Goal: Task Accomplishment & Management: Manage account settings

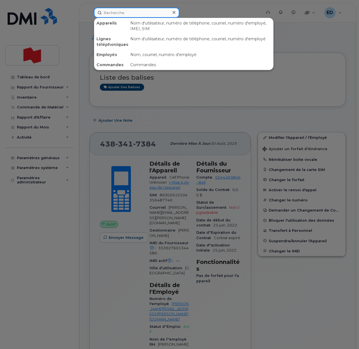
click at [113, 15] on input at bounding box center [136, 13] width 85 height 10
paste input "Rose-Myrna Laverdure"
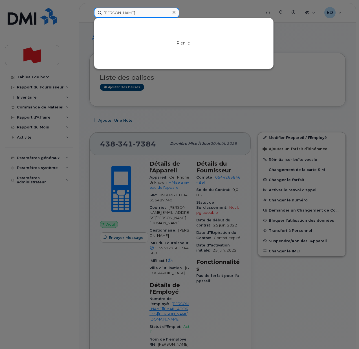
click at [115, 15] on input "Rose-Myrna Laverdure" at bounding box center [136, 13] width 85 height 10
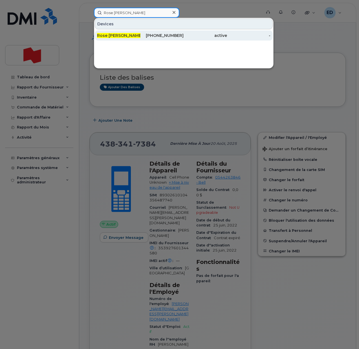
type input "Rose Myrna Laverdure"
click at [127, 35] on span "Rose Myrna Laverdure" at bounding box center [120, 35] width 46 height 5
click at [121, 35] on span "Rose Myrna Laverdure" at bounding box center [120, 35] width 46 height 5
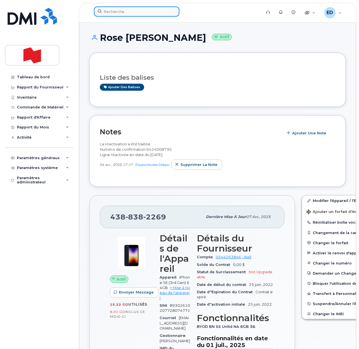
click at [132, 12] on input at bounding box center [136, 11] width 85 height 10
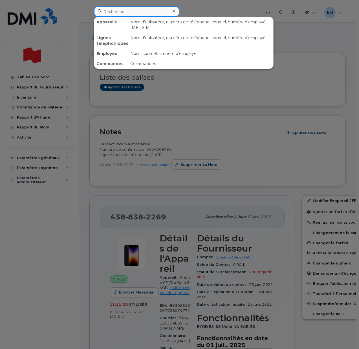
paste input "416-452-3607"
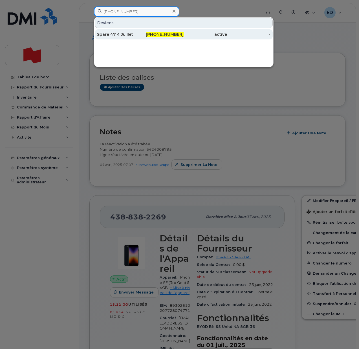
type input "416-452-3607"
click at [118, 32] on div "Spare 47 4 Juillet" at bounding box center [118, 35] width 43 height 6
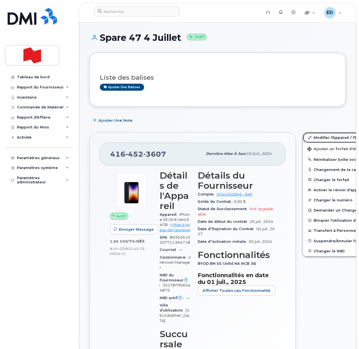
click at [311, 137] on link "Modifier l'Appareil / l'Employé" at bounding box center [345, 137] width 87 height 10
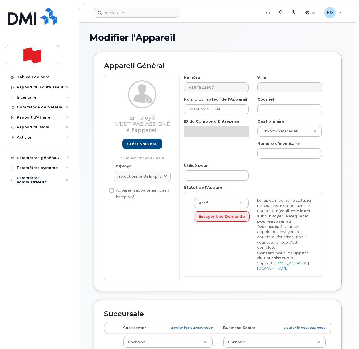
select select "22916206"
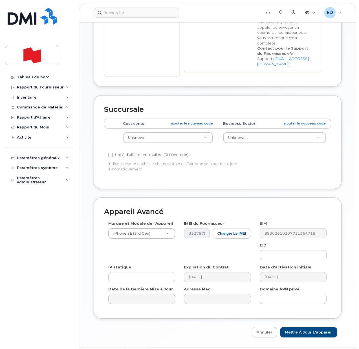
scroll to position [193, 0]
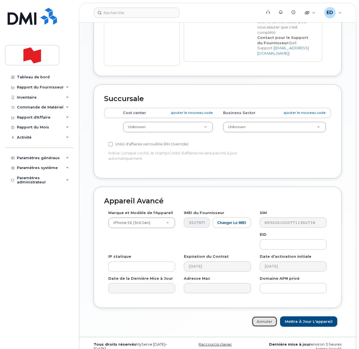
drag, startPoint x: 261, startPoint y: 311, endPoint x: 266, endPoint y: 314, distance: 5.7
click at [261, 316] on link "Annuler" at bounding box center [263, 321] width 25 height 10
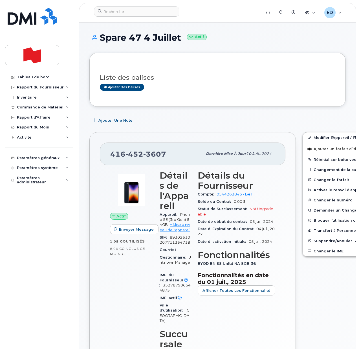
drag, startPoint x: 184, startPoint y: 37, endPoint x: 97, endPoint y: 39, distance: 86.5
click at [97, 39] on h1 "Spare 47 4 Juillet Actif" at bounding box center [217, 38] width 256 height 10
click at [307, 136] on link "Modifier l'Appareil / l'Employé" at bounding box center [345, 137] width 87 height 10
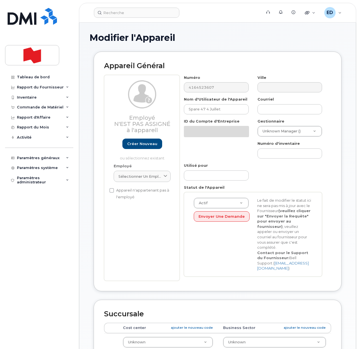
select select "22916206"
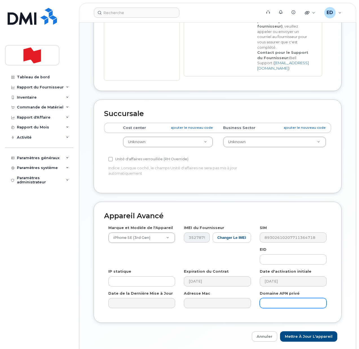
scroll to position [193, 0]
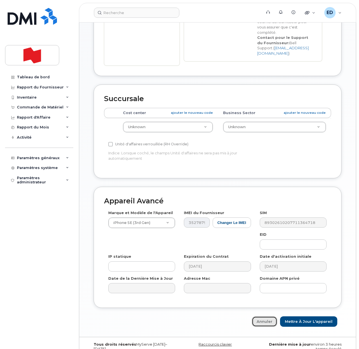
click at [269, 316] on link "Annuler" at bounding box center [263, 321] width 25 height 10
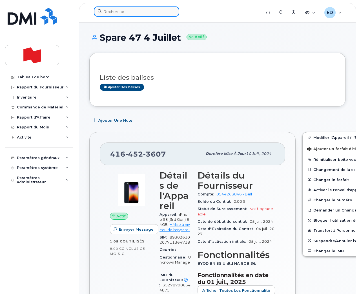
click at [124, 10] on input at bounding box center [136, 11] width 85 height 10
paste input "[PERSON_NAME]"
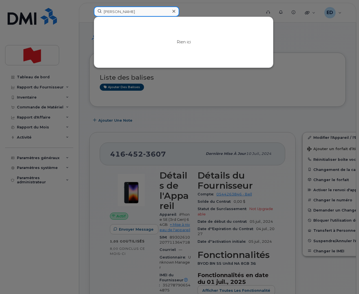
drag, startPoint x: 139, startPoint y: 13, endPoint x: 95, endPoint y: 11, distance: 44.8
click at [95, 11] on input "Arete Zafiriou" at bounding box center [136, 11] width 85 height 10
paste input "arete.zafiriou@nbc.ca"
type input "arete.zafiriou@nbc.ca"
click at [175, 11] on icon at bounding box center [173, 11] width 3 height 5
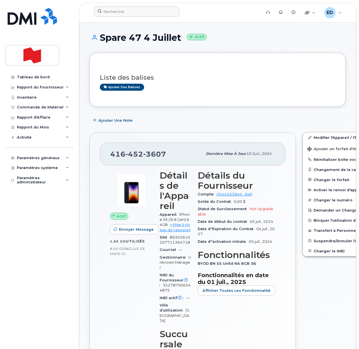
drag, startPoint x: 237, startPoint y: 91, endPoint x: 263, endPoint y: 83, distance: 26.5
click at [237, 91] on div "Liste des balises Ajouter des balises" at bounding box center [217, 79] width 235 height 33
click at [309, 137] on link "Modifier l'Appareil / l'Employé" at bounding box center [345, 137] width 87 height 10
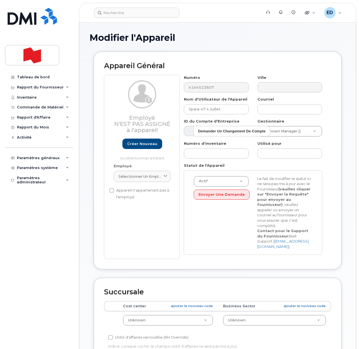
select select "22916206"
click at [137, 142] on link "Créer nouveau" at bounding box center [142, 144] width 40 height 10
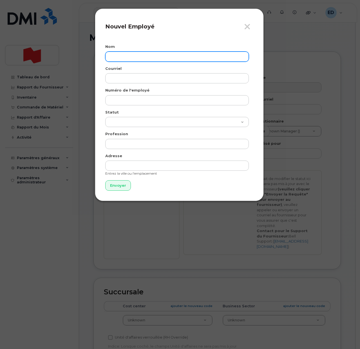
click at [124, 56] on input "text" at bounding box center [177, 57] width 144 height 10
paste input "[PERSON_NAME]"
type input "[PERSON_NAME]"
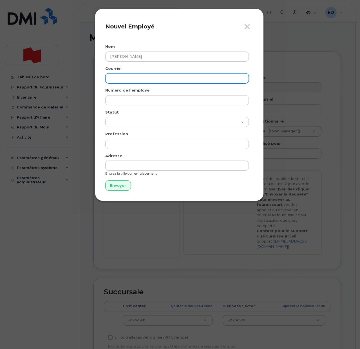
click at [122, 79] on input "email" at bounding box center [177, 78] width 144 height 10
paste input "arete.zafiriou@nbc.ca"
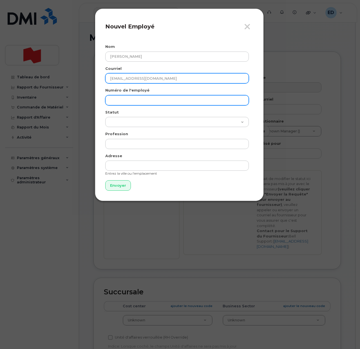
type input "arete.zafiriou@nbc.ca"
click at [122, 99] on input "text" at bounding box center [177, 100] width 144 height 10
paste input "arete.zafiriou@nbc.ca"
type input "arete.zafiriou@nbc.ca"
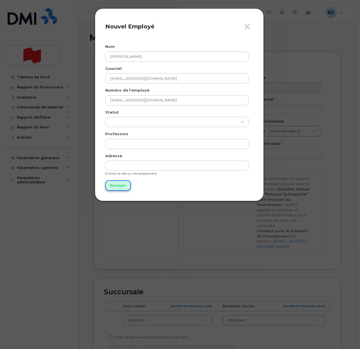
click at [117, 182] on input "Envoyer" at bounding box center [118, 185] width 26 height 10
type input "Envoyer"
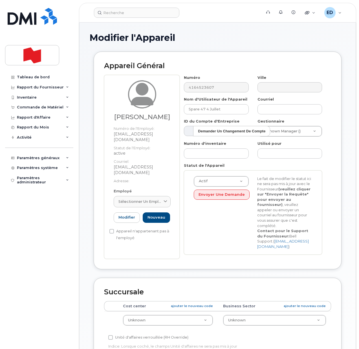
drag, startPoint x: 163, startPoint y: 188, endPoint x: 157, endPoint y: 206, distance: 18.4
click at [163, 199] on span at bounding box center [165, 201] width 5 height 5
paste input "arete.zafiriou@nbc.ca"
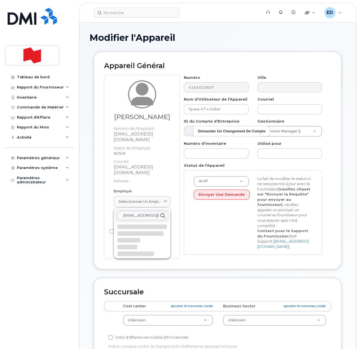
scroll to position [0, 1]
type input "arete.zafiriou@nbc.ca"
click at [132, 232] on p "arete.zafiriou@nbc.ca" at bounding box center [141, 238] width 45 height 12
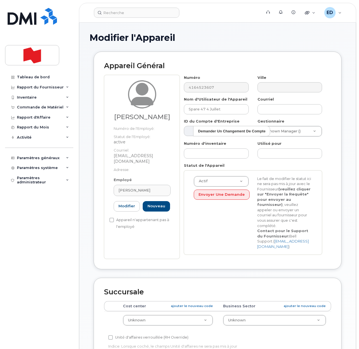
type input "arete.zafiriou@nbc.ca"
type input "Arete Zafiriou"
type input "arete.zafiriou@nbc.ca"
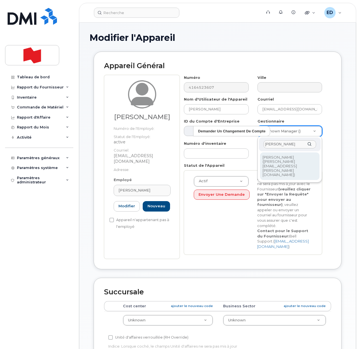
type input "Maude Leblond"
drag, startPoint x: 275, startPoint y: 158, endPoint x: 280, endPoint y: 168, distance: 11.4
type input "2371479"
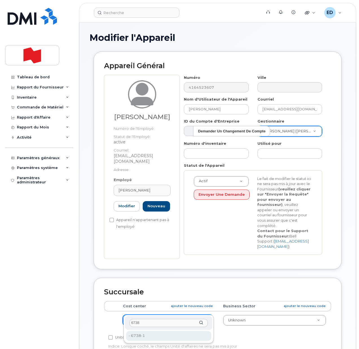
type input "6738"
type input "22916314"
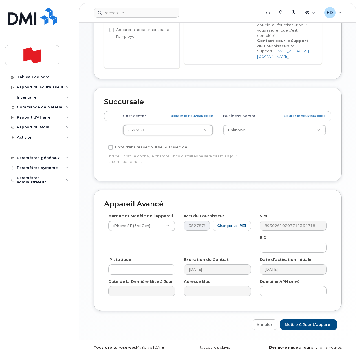
scroll to position [193, 0]
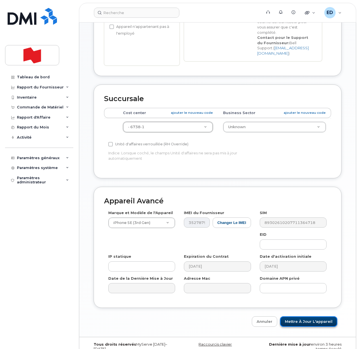
click at [312, 316] on input "Mettre à jour l'appareil" at bounding box center [308, 321] width 57 height 10
type input "Sauvegarde..."
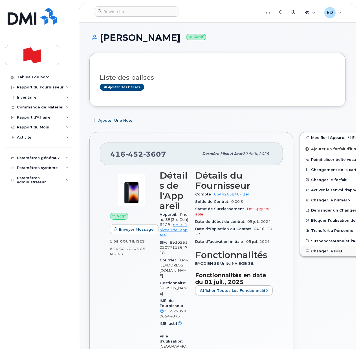
click at [314, 252] on button "Changer le IMEI" at bounding box center [343, 251] width 87 height 10
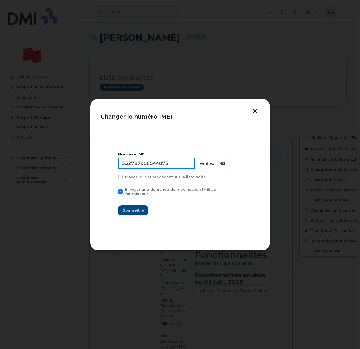
click at [154, 167] on input "352787906544875" at bounding box center [156, 163] width 77 height 11
click at [254, 111] on button "button" at bounding box center [255, 112] width 8 height 6
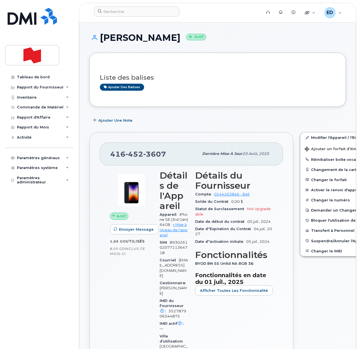
click at [319, 319] on div "Modifier l'Appareil / l'Employé Ajouter un forfait d’itinérance Réinitialiser b…" at bounding box center [343, 348] width 95 height 439
click at [304, 147] on span "Ajouter un forfait d’itinérance" at bounding box center [336, 149] width 65 height 5
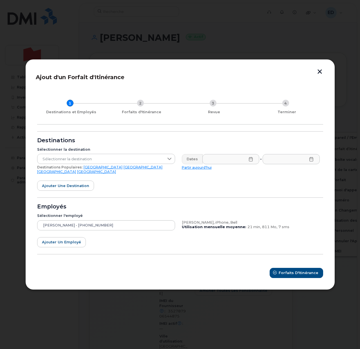
click at [318, 75] on button "button" at bounding box center [320, 72] width 8 height 6
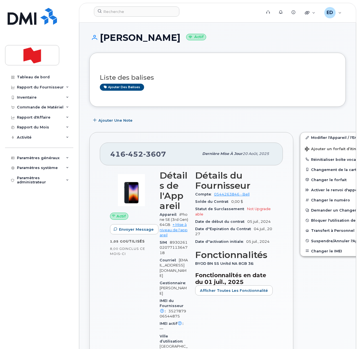
click at [307, 149] on span "Ajouter un forfait d’itinérance" at bounding box center [336, 149] width 65 height 5
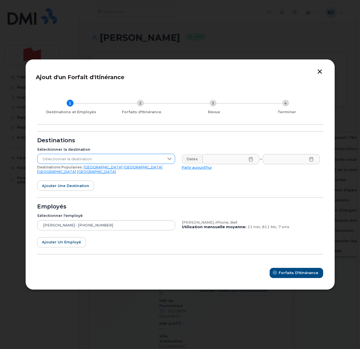
click at [129, 162] on span "Sélectionner la destination" at bounding box center [100, 159] width 127 height 10
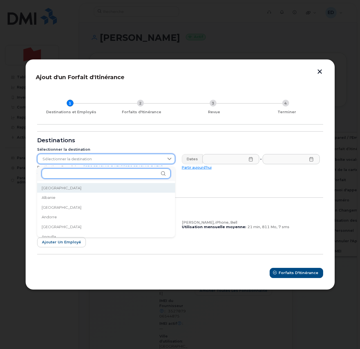
click at [57, 176] on input "text" at bounding box center [106, 173] width 129 height 10
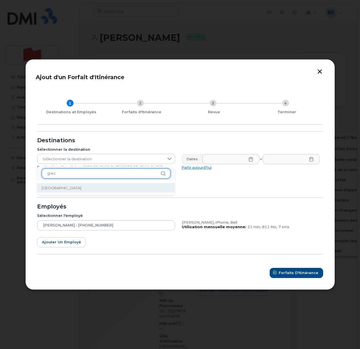
type input "grec"
click at [79, 186] on li "Grèce" at bounding box center [106, 188] width 138 height 10
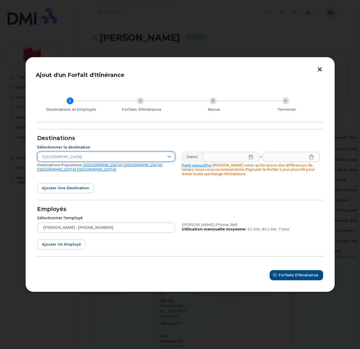
click at [250, 156] on icon at bounding box center [251, 157] width 5 height 5
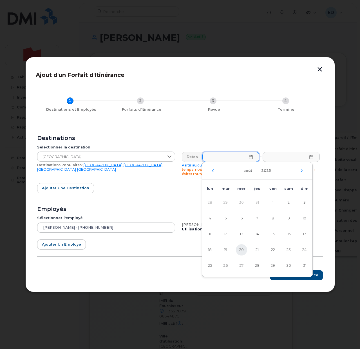
click at [243, 251] on span "20" at bounding box center [241, 249] width 11 height 11
type input "20/08/2025"
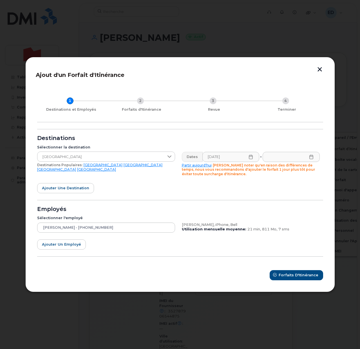
click at [311, 159] on icon at bounding box center [312, 157] width 4 height 5
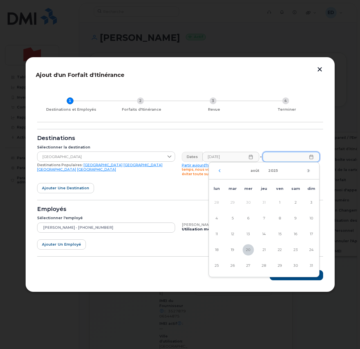
click at [308, 169] on icon "Mois suivant" at bounding box center [308, 170] width 3 height 5
click at [232, 219] on span "9" at bounding box center [232, 218] width 11 height 11
type input "09/09/2025"
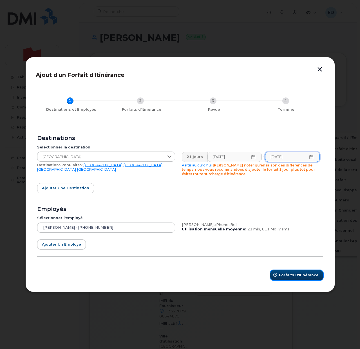
click at [292, 274] on span "Forfaits d'Itinérance" at bounding box center [299, 274] width 40 height 5
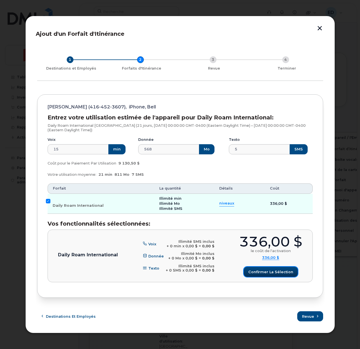
click at [266, 270] on span "Confirmer la sélection" at bounding box center [270, 271] width 45 height 5
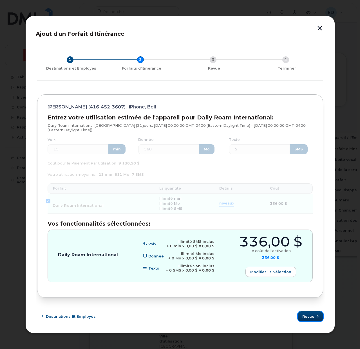
click at [309, 312] on button "Revue" at bounding box center [310, 316] width 25 height 10
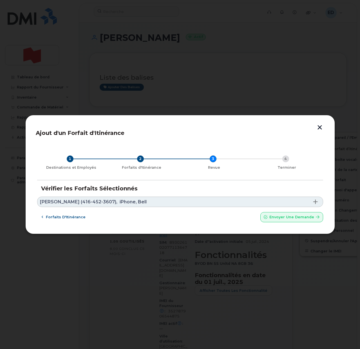
click at [192, 199] on link "Arete Zafiriou (416-452-3607), iPhone, Bell" at bounding box center [180, 202] width 286 height 10
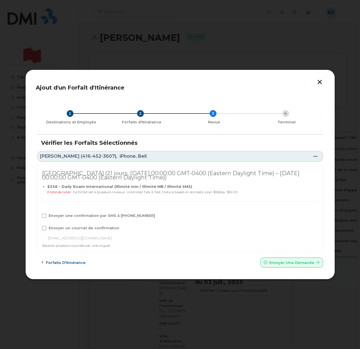
click at [57, 216] on span "Envoyer une confirmation par SMS à 416-452-3607" at bounding box center [102, 215] width 106 height 4
click at [38, 216] on input "Envoyer une confirmation par SMS à 416-452-3607" at bounding box center [36, 214] width 3 height 3
checkbox input "true"
click at [56, 226] on span "Envoyer un courriel de confirmation" at bounding box center [84, 228] width 71 height 4
click at [38, 226] on input "Envoyer un courriel de confirmation" at bounding box center [36, 227] width 3 height 3
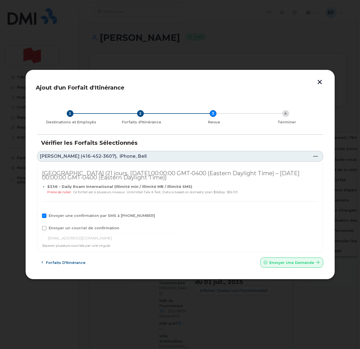
checkbox input "true"
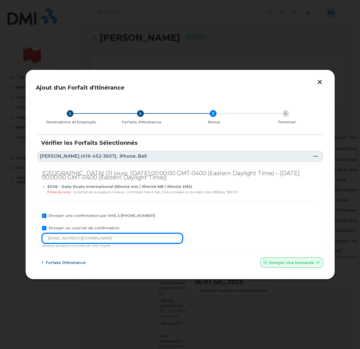
drag, startPoint x: 98, startPoint y: 238, endPoint x: 38, endPoint y: 241, distance: 60.1
click at [38, 241] on div "Grèce (21 jours, Wed Aug 20 2025 00:00:00 GMT-0400 (Eastern Daylight Time) – Tu…" at bounding box center [180, 207] width 286 height 91
paste input "telecom-voix@bn"
type input "telecom-voix@bnc.ca"
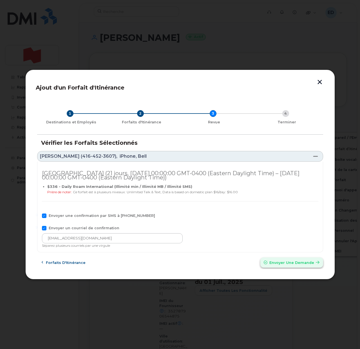
click at [280, 263] on span "Envoyer une Demande" at bounding box center [292, 262] width 45 height 5
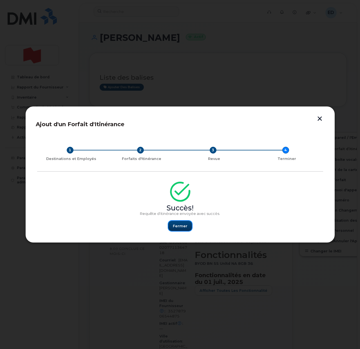
click at [181, 226] on span "Fermer" at bounding box center [180, 225] width 15 height 5
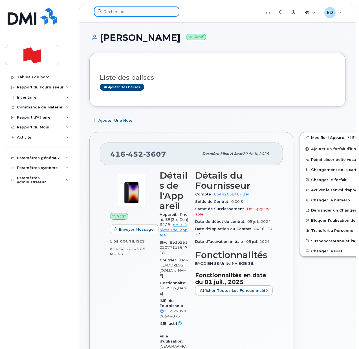
click at [132, 12] on input at bounding box center [136, 11] width 85 height 10
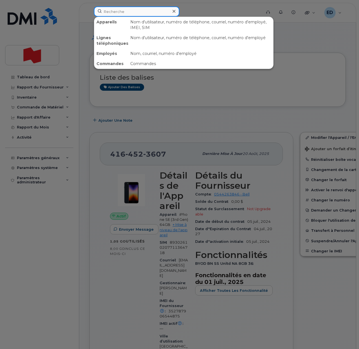
paste input "4385357547"
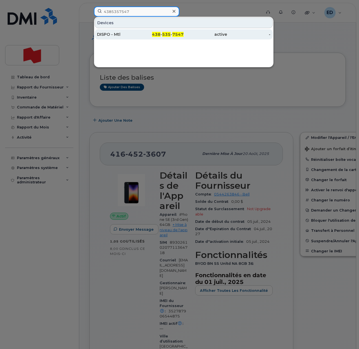
type input "4385357547"
click at [107, 35] on div "DISPO - Mtl" at bounding box center [118, 35] width 43 height 6
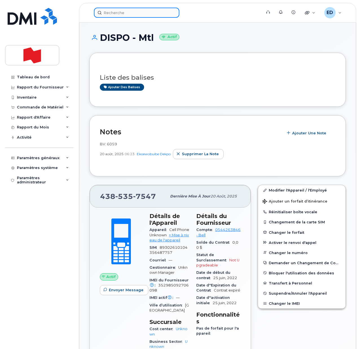
click at [117, 10] on input at bounding box center [136, 13] width 85 height 10
paste input "[PERSON_NAME]"
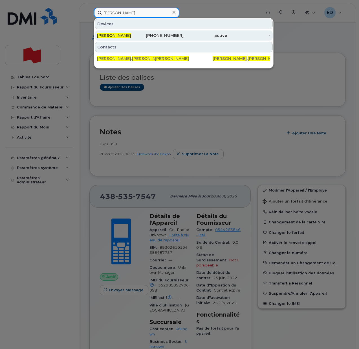
type input "[PERSON_NAME]"
click at [120, 33] on span "[PERSON_NAME]" at bounding box center [114, 35] width 34 height 5
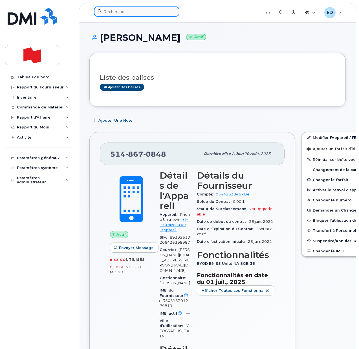
click at [130, 13] on input at bounding box center [136, 11] width 85 height 10
paste input "[PERSON_NAME]"
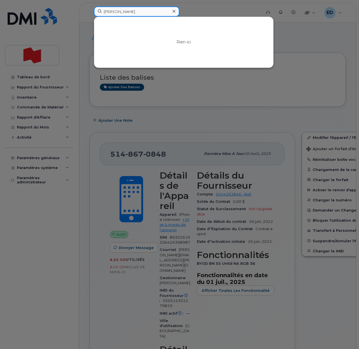
click at [113, 13] on input "[PERSON_NAME]" at bounding box center [136, 11] width 85 height 10
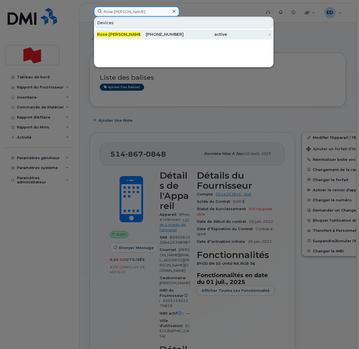
type input "Rose [PERSON_NAME]"
click at [130, 34] on span "Rose [PERSON_NAME]" at bounding box center [120, 34] width 46 height 5
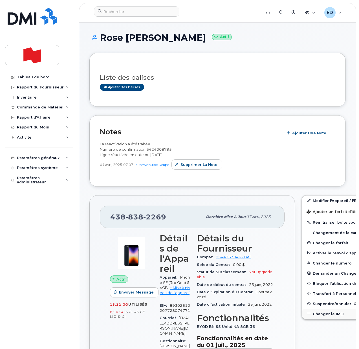
click at [314, 312] on button "Changer le IMEI" at bounding box center [345, 314] width 87 height 10
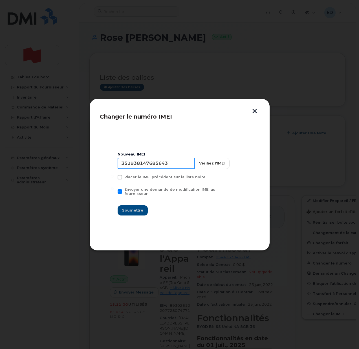
click at [162, 165] on input "352938147685643" at bounding box center [155, 163] width 77 height 11
type input "353927601307991"
click at [137, 209] on span "Soumettre" at bounding box center [132, 210] width 21 height 5
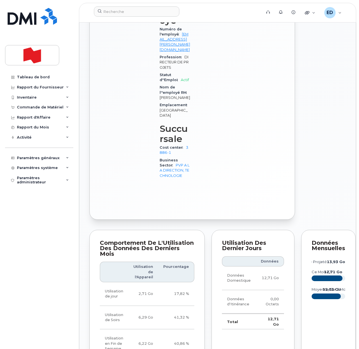
scroll to position [528, 0]
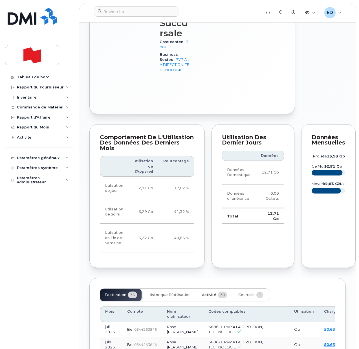
click at [207, 297] on span "Activité" at bounding box center [209, 295] width 14 height 5
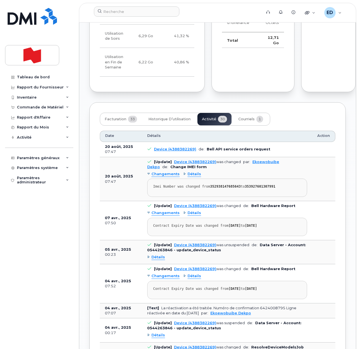
scroll to position [704, 0]
drag, startPoint x: 245, startPoint y: 212, endPoint x: 153, endPoint y: 213, distance: 91.8
click at [153, 197] on pre "Imei Number was changed from 352938147685643 to 353927601307991" at bounding box center [227, 187] width 160 height 18
copy div "Imei Number was changed from 352938147685643 to 353927601307991"
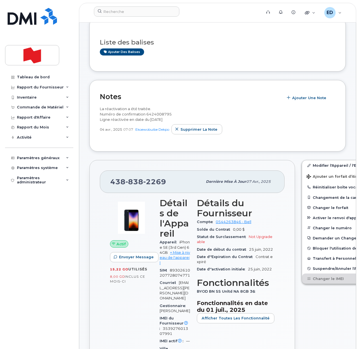
scroll to position [0, 0]
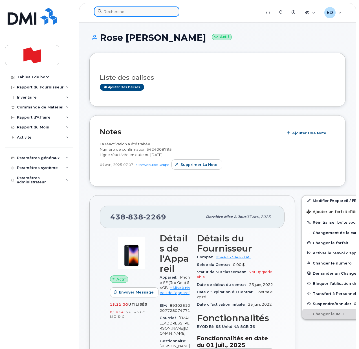
click at [124, 11] on input at bounding box center [136, 11] width 85 height 10
paste input "[PERSON_NAME]"
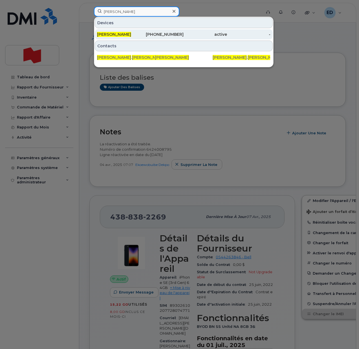
type input "[PERSON_NAME]"
click at [114, 36] on span "[PERSON_NAME]" at bounding box center [114, 34] width 34 height 5
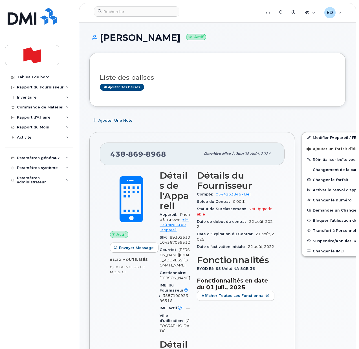
drag, startPoint x: 175, startPoint y: 72, endPoint x: 180, endPoint y: 86, distance: 15.7
click at [176, 72] on div "Liste des balises Ajouter des balises" at bounding box center [217, 80] width 235 height 22
click at [124, 14] on input at bounding box center [136, 11] width 85 height 10
paste input "[PERSON_NAME][EMAIL_ADDRESS][DOMAIN_NAME]"
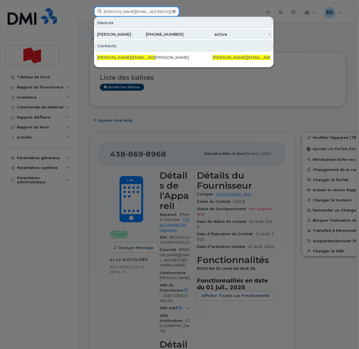
type input "[PERSON_NAME][EMAIL_ADDRESS][DOMAIN_NAME]"
click at [109, 33] on div "[PERSON_NAME]" at bounding box center [118, 35] width 43 height 6
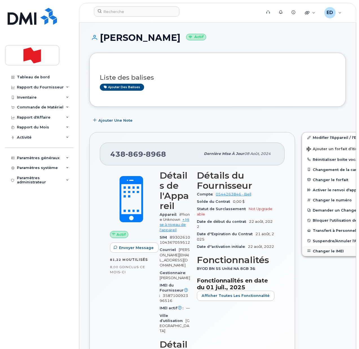
click at [312, 252] on button "Changer le IMEI" at bounding box center [345, 251] width 87 height 10
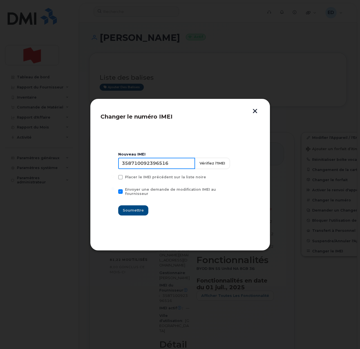
click at [157, 167] on input "358710092396516" at bounding box center [156, 163] width 77 height 11
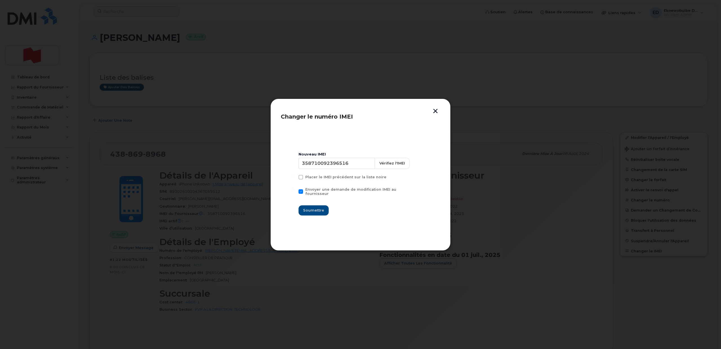
click at [358, 110] on button "button" at bounding box center [435, 112] width 8 height 6
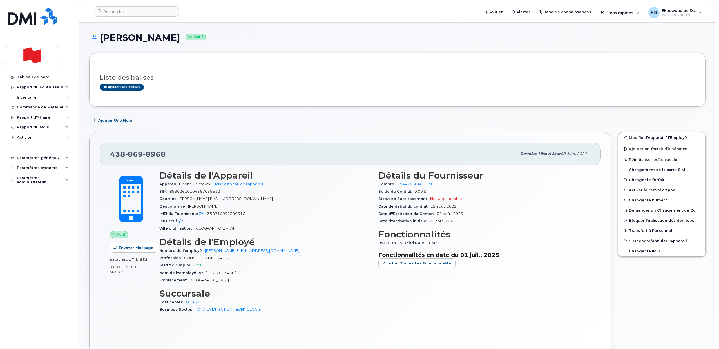
click at [169, 39] on h1 "Alexandre Leveille Actif" at bounding box center [397, 38] width 617 height 10
copy h1 "Leveille"
click at [123, 39] on h1 "Alexandre Leveille Actif" at bounding box center [397, 38] width 617 height 10
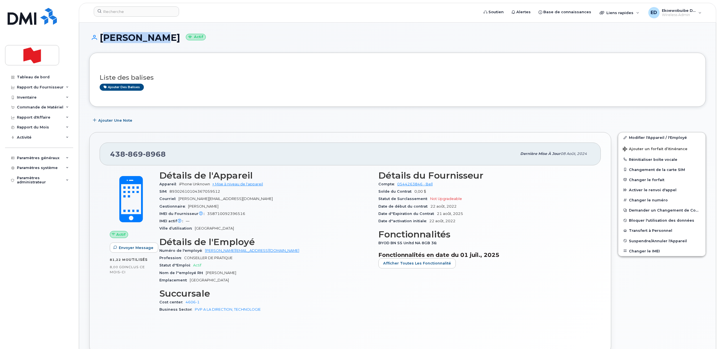
copy h1 "Alexandre"
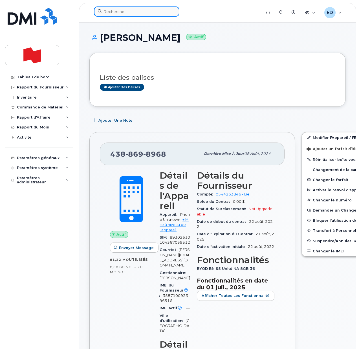
click at [113, 14] on input at bounding box center [136, 11] width 85 height 10
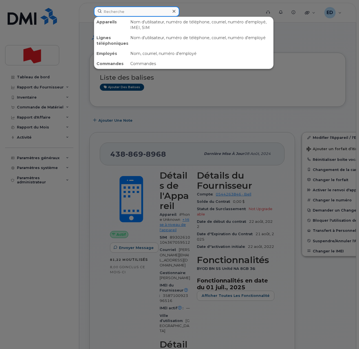
paste input "Emmanuel Bonetto"
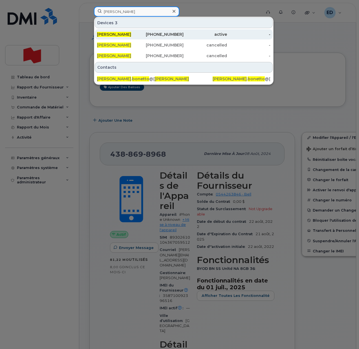
type input "Emmanuel Bonetto"
click at [119, 33] on span "Emmanuel Bonetto" at bounding box center [114, 34] width 34 height 5
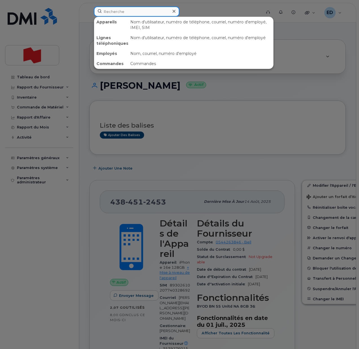
click at [117, 10] on input at bounding box center [136, 11] width 85 height 10
paste input "Emmanuel Bonetto"
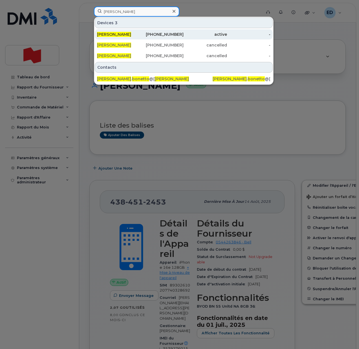
type input "Emmanuel Bonetto"
click at [125, 34] on span "Emmanuel Bonetto" at bounding box center [114, 34] width 34 height 5
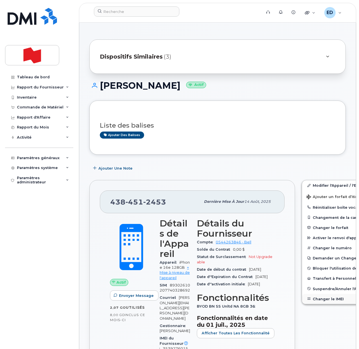
click at [311, 298] on button "Changer le IMEI" at bounding box center [345, 299] width 87 height 10
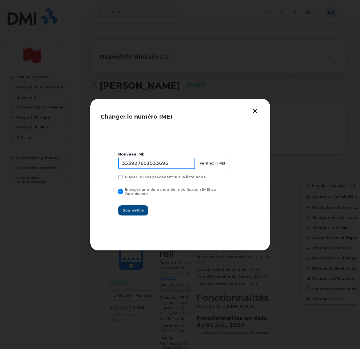
click at [146, 165] on input "353927601533695" at bounding box center [156, 163] width 77 height 11
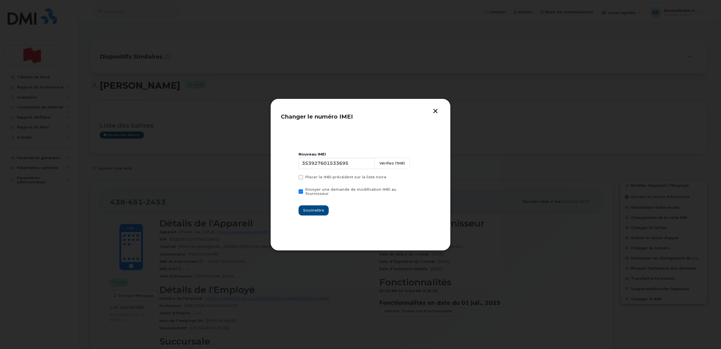
click at [358, 110] on button "button" at bounding box center [435, 112] width 8 height 6
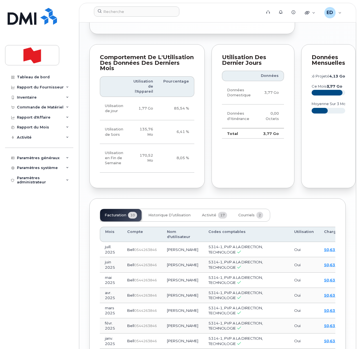
scroll to position [598, 0]
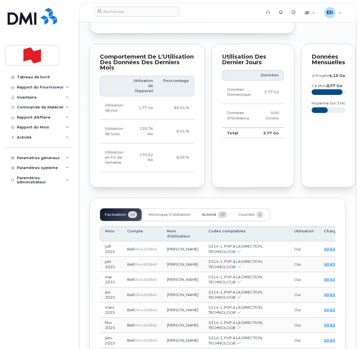
click at [206, 217] on span "Activité" at bounding box center [209, 214] width 14 height 5
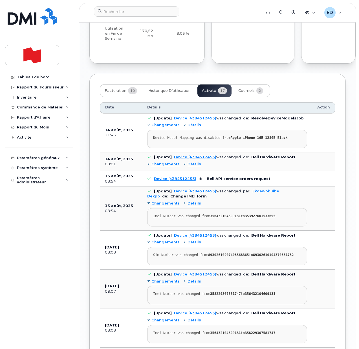
scroll to position [725, 0]
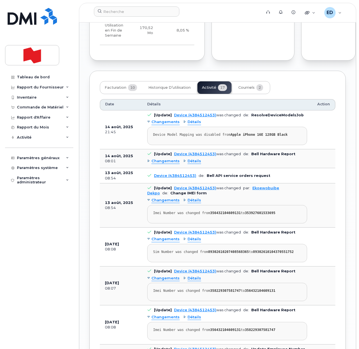
click at [223, 215] on strong "356432104609131" at bounding box center [225, 213] width 30 height 4
copy div "356432104609131"
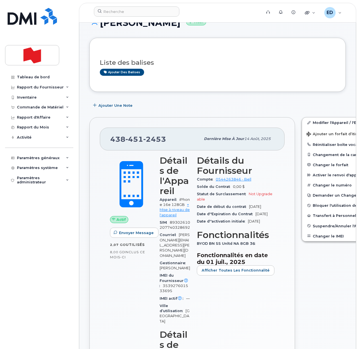
scroll to position [0, 0]
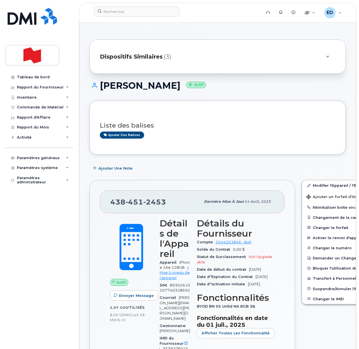
drag, startPoint x: 191, startPoint y: 86, endPoint x: 97, endPoint y: 84, distance: 94.4
click at [97, 84] on h1 "Emmanuel Bonetto Actif" at bounding box center [217, 86] width 256 height 10
copy h1 "Emmanuel Bonetto"
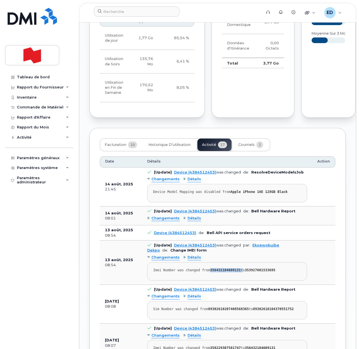
scroll to position [704, 0]
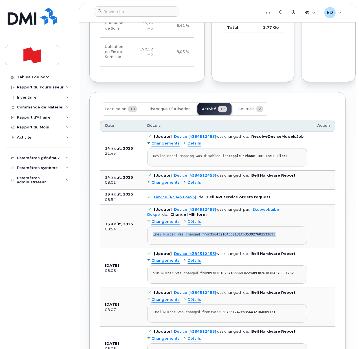
drag, startPoint x: 275, startPoint y: 255, endPoint x: 153, endPoint y: 259, distance: 122.0
click at [153, 245] on pre "Imei Number was changed from 356432104609131 to 353927601533695" at bounding box center [227, 235] width 160 height 18
copy div "Imei Number was changed from 356432104609131 to 353927601533695"
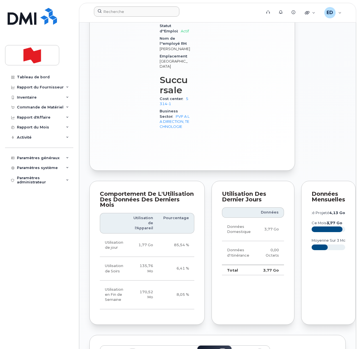
scroll to position [458, 0]
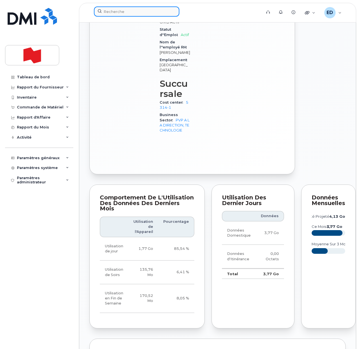
click at [124, 12] on input at bounding box center [136, 11] width 85 height 10
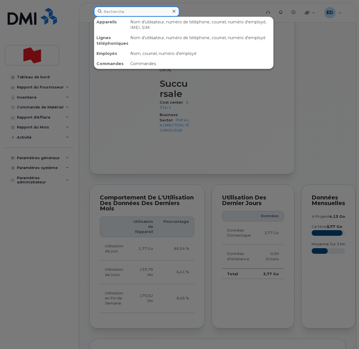
paste input "Jean Emmanuel Alfred"
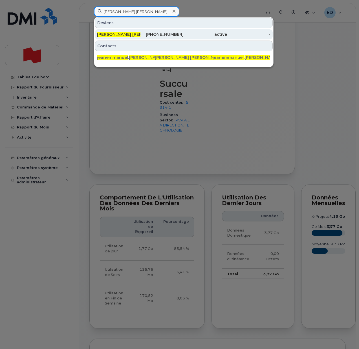
type input "Jean Emmanuel Alfred"
click at [126, 35] on span "Jean Emmanuel Alfred" at bounding box center [131, 34] width 69 height 5
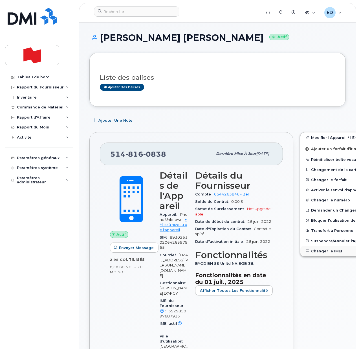
click at [311, 249] on button "Changer le IMEI" at bounding box center [343, 251] width 87 height 10
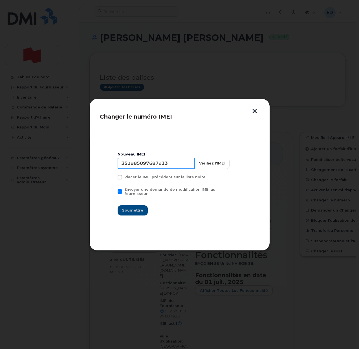
click at [156, 169] on input "352985097687913" at bounding box center [155, 163] width 77 height 11
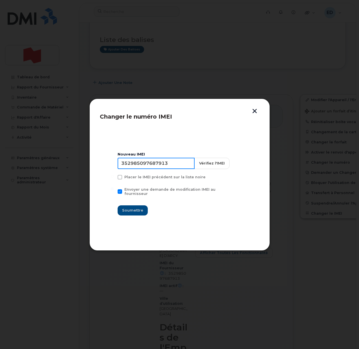
scroll to position [141, 0]
click at [168, 166] on input "352985097687913" at bounding box center [155, 163] width 77 height 11
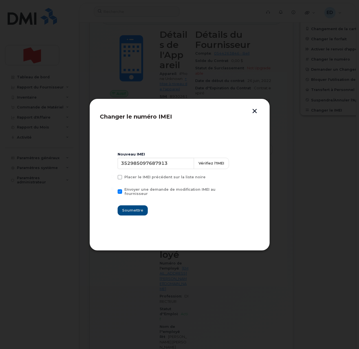
click at [255, 109] on button "button" at bounding box center [254, 112] width 8 height 6
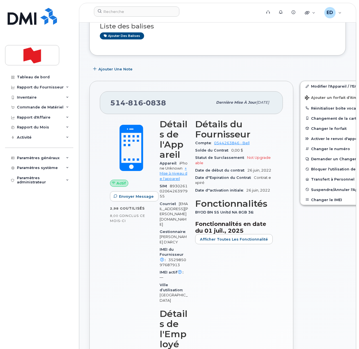
scroll to position [0, 0]
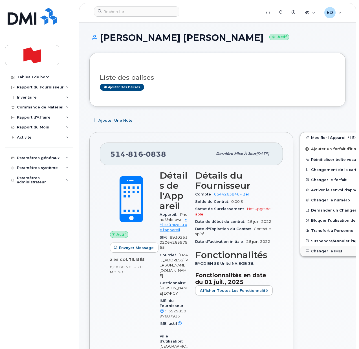
click at [311, 250] on button "Changer le IMEI" at bounding box center [343, 251] width 87 height 10
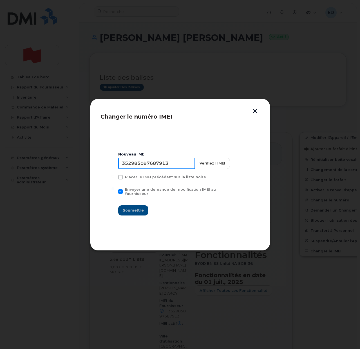
click at [163, 163] on input "352985097687913" at bounding box center [156, 163] width 77 height 11
type input "353927601307033"
click at [130, 205] on button "Soumettre" at bounding box center [133, 210] width 30 height 10
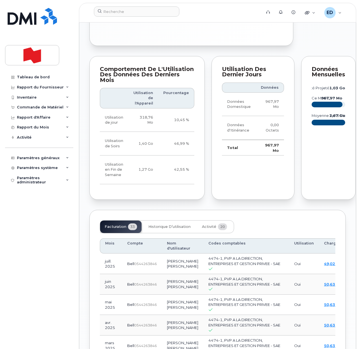
scroll to position [563, 0]
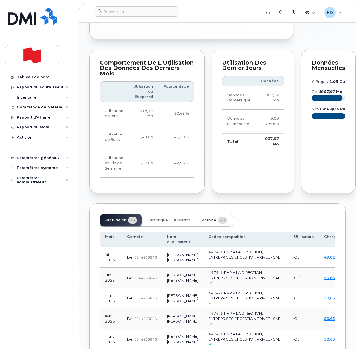
click at [209, 222] on span "Activité" at bounding box center [209, 220] width 14 height 5
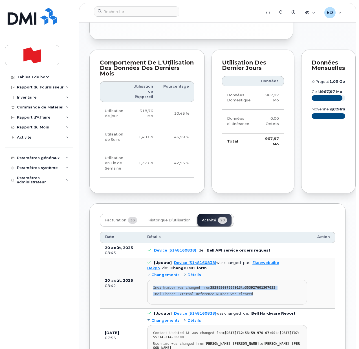
drag, startPoint x: 248, startPoint y: 338, endPoint x: 151, endPoint y: 331, distance: 96.8
click at [151, 304] on pre "Imei Number was changed from 352985097687913 to 353927601307033 Imei Change Ext…" at bounding box center [227, 292] width 160 height 25
copy pre "Imei Number was changed from 352985097687913 to 353927601307033 Imei Change Ext…"
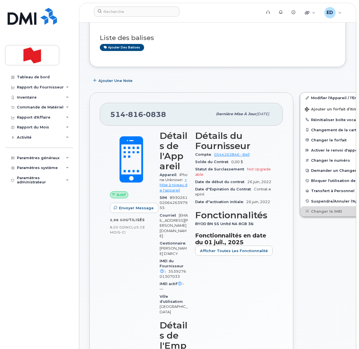
scroll to position [0, 0]
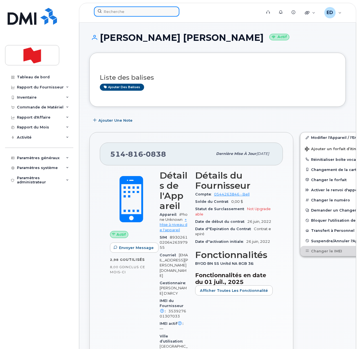
drag, startPoint x: 123, startPoint y: 8, endPoint x: 122, endPoint y: 10, distance: 3.0
click at [123, 8] on input at bounding box center [136, 11] width 85 height 10
paste input "Alain Dalpe"
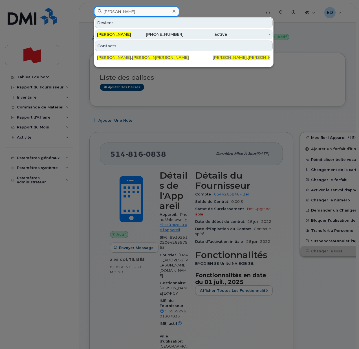
type input "Alain Dalpe"
click at [124, 34] on div "Alain Dalpe" at bounding box center [118, 35] width 43 height 6
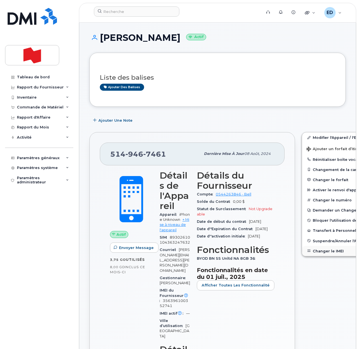
click at [313, 248] on button "Changer le IMEI" at bounding box center [345, 251] width 87 height 10
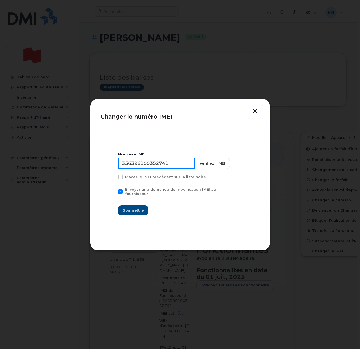
click at [157, 165] on input "356396100352741" at bounding box center [156, 163] width 77 height 11
click at [156, 165] on input "356396100352741" at bounding box center [156, 163] width 77 height 11
click at [156, 166] on input "356396100352741" at bounding box center [156, 163] width 77 height 11
click at [255, 110] on button "button" at bounding box center [255, 112] width 8 height 6
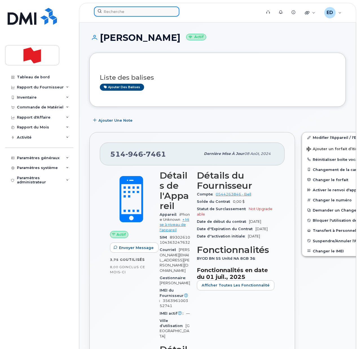
click at [131, 11] on input at bounding box center [136, 11] width 85 height 10
paste input "[PHONE_NUMBER]"
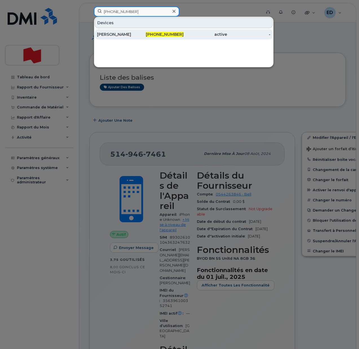
type input "[PHONE_NUMBER]"
click at [115, 36] on div "[PERSON_NAME]" at bounding box center [118, 35] width 43 height 6
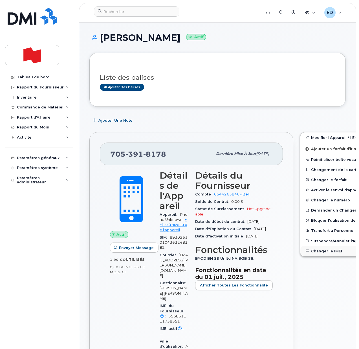
click at [309, 251] on button "Changer le IMEI" at bounding box center [343, 251] width 87 height 10
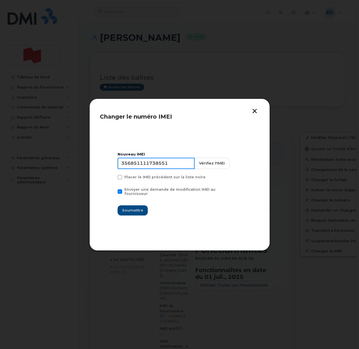
click at [143, 166] on input "356851111738551" at bounding box center [155, 163] width 77 height 11
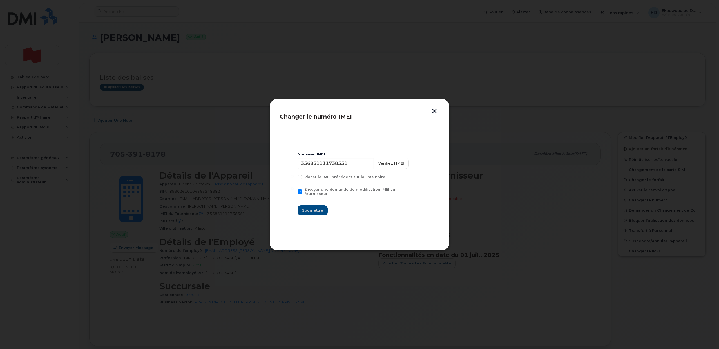
click at [358, 111] on button "button" at bounding box center [434, 112] width 8 height 6
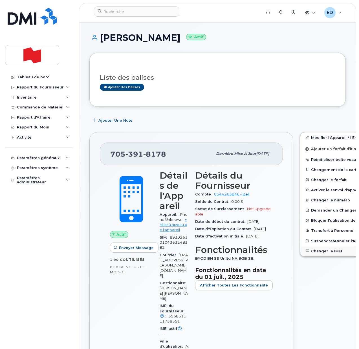
click at [323, 251] on button "Changer le IMEI" at bounding box center [343, 251] width 87 height 10
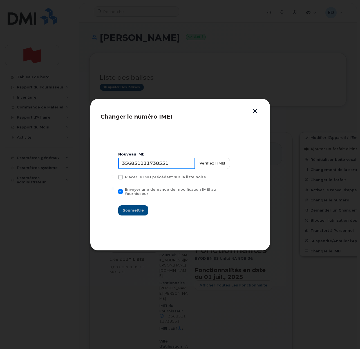
click at [161, 168] on input "356851111738551" at bounding box center [156, 163] width 77 height 11
type input "353927601584441"
click at [136, 209] on span "Soumettre" at bounding box center [133, 210] width 21 height 5
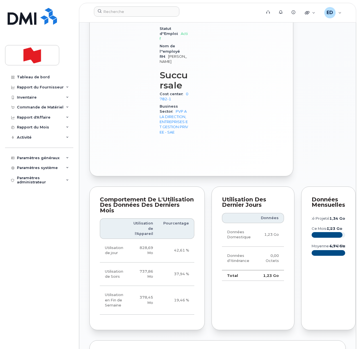
scroll to position [493, 0]
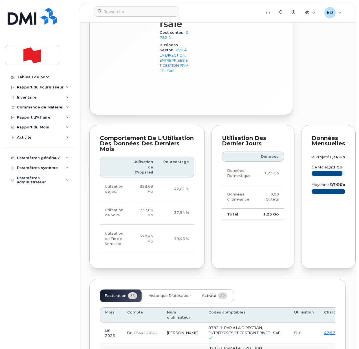
click at [209, 298] on span "Activité" at bounding box center [209, 295] width 14 height 5
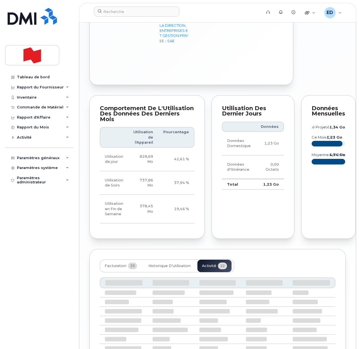
scroll to position [598, 0]
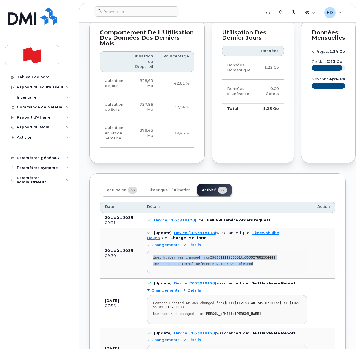
drag, startPoint x: 258, startPoint y: 295, endPoint x: 152, endPoint y: 286, distance: 106.2
click at [152, 274] on pre "Imei Number was changed from 356851111738551 to 353927601584441 Imei Change Ext…" at bounding box center [227, 262] width 160 height 25
copy pre "Imei Number was changed from 356851111738551 to 353927601584441 Imei Change Ext…"
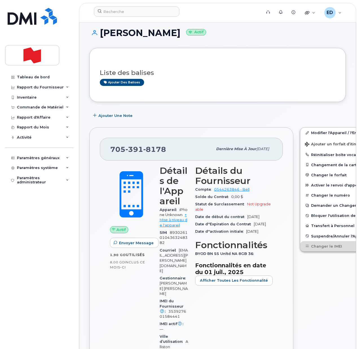
scroll to position [0, 0]
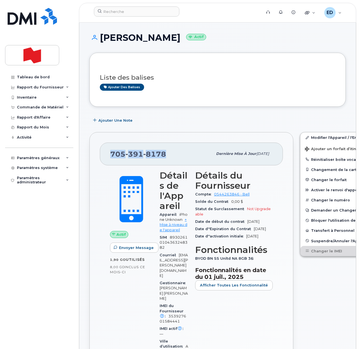
drag, startPoint x: 166, startPoint y: 153, endPoint x: 112, endPoint y: 151, distance: 54.1
click at [112, 151] on div "705 391 8178" at bounding box center [161, 154] width 102 height 12
copy span "705 391 8178"
click at [124, 14] on input at bounding box center [136, 11] width 85 height 10
paste input "[PERSON_NAME]"
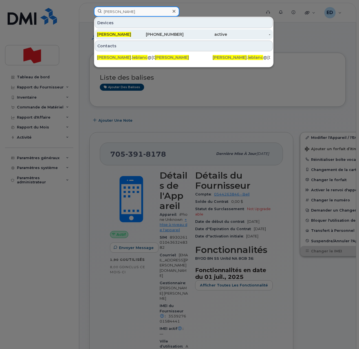
type input "[PERSON_NAME]"
click at [106, 34] on span "[PERSON_NAME]" at bounding box center [114, 34] width 34 height 5
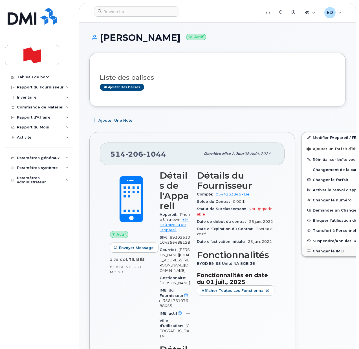
click at [308, 250] on button "Changer le IMEI" at bounding box center [345, 251] width 87 height 10
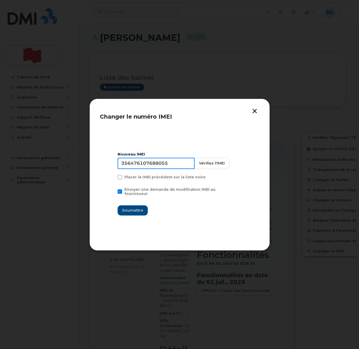
click at [143, 167] on input "356476107688055" at bounding box center [155, 163] width 77 height 11
click at [254, 110] on button "button" at bounding box center [254, 112] width 8 height 6
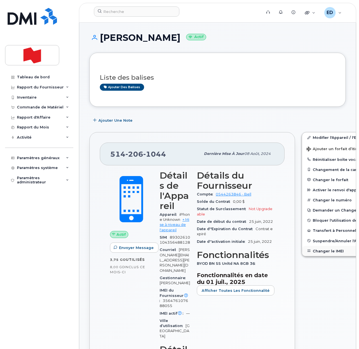
click at [312, 253] on button "Changer le IMEI" at bounding box center [345, 251] width 87 height 10
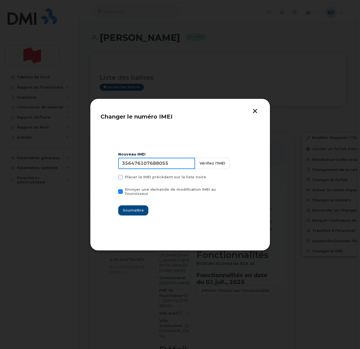
click at [149, 163] on input "356476107688055" at bounding box center [156, 163] width 77 height 11
type input "353927601399725"
click at [137, 209] on span "Soumettre" at bounding box center [133, 210] width 21 height 5
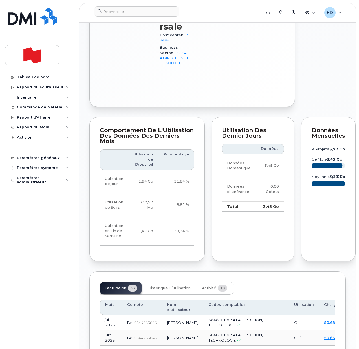
scroll to position [493, 0]
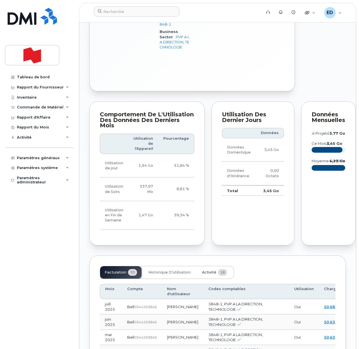
click at [211, 275] on span "Activité" at bounding box center [209, 272] width 14 height 5
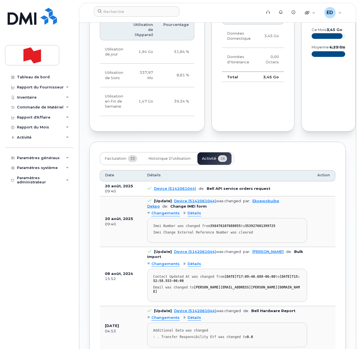
scroll to position [634, 0]
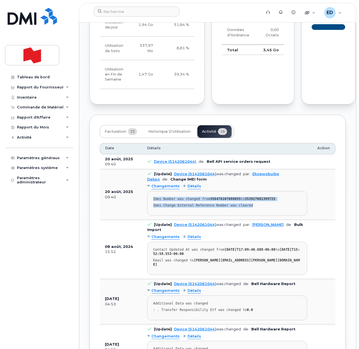
drag, startPoint x: 248, startPoint y: 218, endPoint x: 150, endPoint y: 209, distance: 98.4
click at [150, 209] on pre "Imei Number was changed from 356476107688055 to 353927601399725 Imei Change Ext…" at bounding box center [227, 203] width 160 height 25
copy pre "Imei Number was changed from 356476107688055 to 353927601399725 Imei Change Ext…"
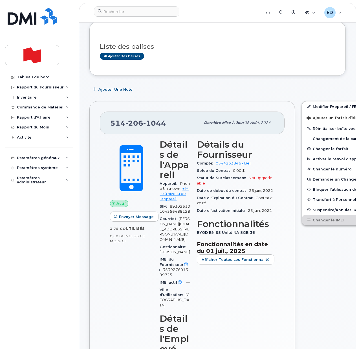
scroll to position [106, 0]
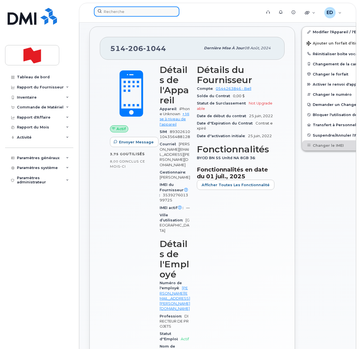
click at [119, 13] on input at bounding box center [136, 11] width 85 height 10
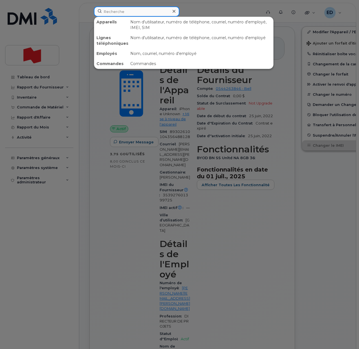
paste input "[PHONE_NUMBER]"
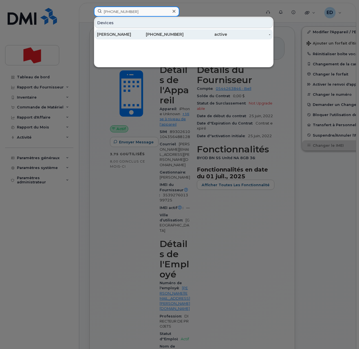
type input "[PHONE_NUMBER]"
click at [113, 37] on div "[PERSON_NAME]" at bounding box center [118, 35] width 43 height 6
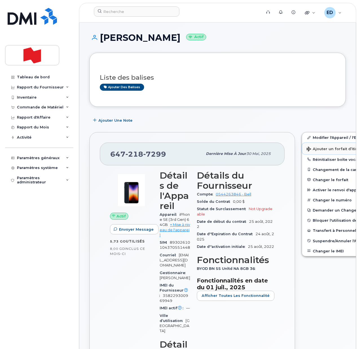
click at [313, 150] on span "Ajouter un forfait d’itinérance" at bounding box center [338, 149] width 65 height 5
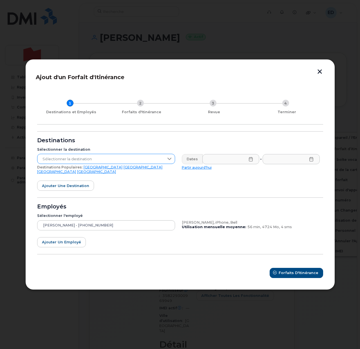
click at [145, 159] on span "Sélectionner la destination" at bounding box center [100, 159] width 127 height 10
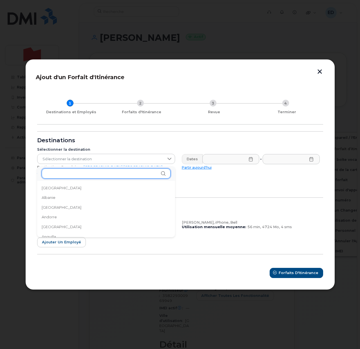
click at [74, 175] on input "text" at bounding box center [106, 173] width 129 height 10
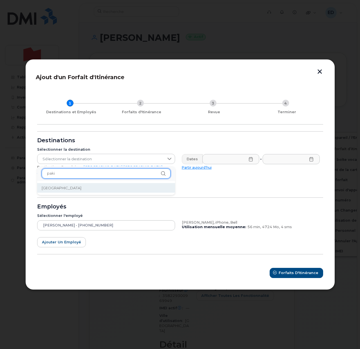
type input "paki"
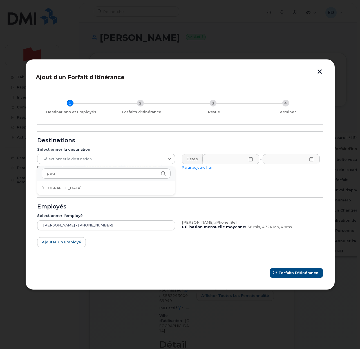
click at [71, 191] on li "[GEOGRAPHIC_DATA]" at bounding box center [106, 188] width 138 height 10
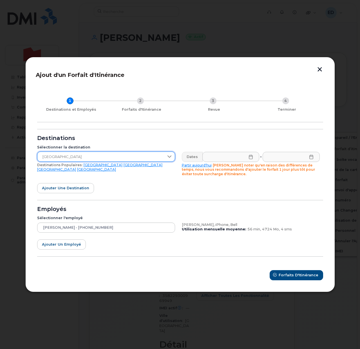
click at [252, 155] on icon at bounding box center [251, 157] width 5 height 5
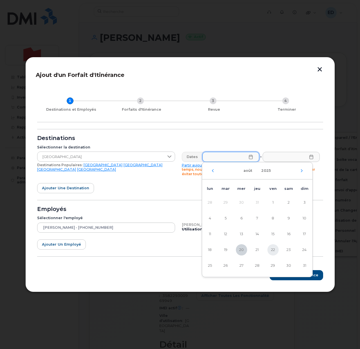
click at [273, 250] on span "22" at bounding box center [273, 249] width 11 height 11
type input "[DATE]"
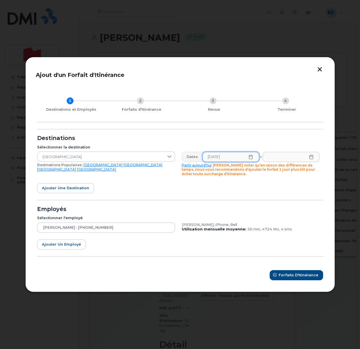
click at [312, 158] on icon at bounding box center [311, 157] width 5 height 5
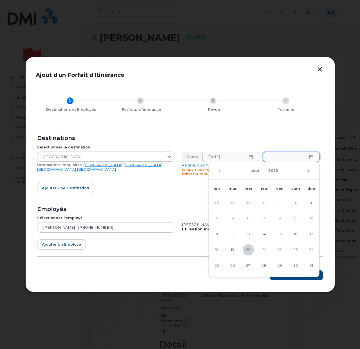
click at [308, 169] on icon "Mois suivant" at bounding box center [308, 170] width 3 height 5
click at [218, 217] on span "8" at bounding box center [216, 218] width 11 height 11
type input "[DATE]"
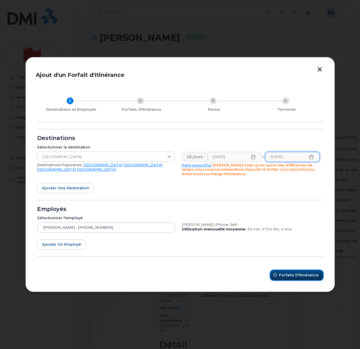
click at [299, 276] on span "Forfaits d'Itinérance" at bounding box center [299, 274] width 40 height 5
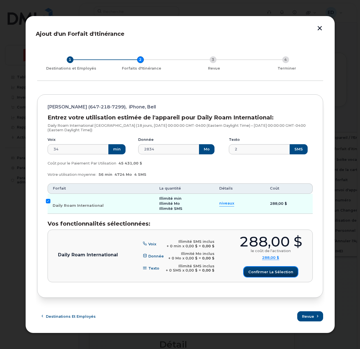
click at [271, 271] on span "Confirmer la sélection" at bounding box center [270, 271] width 45 height 5
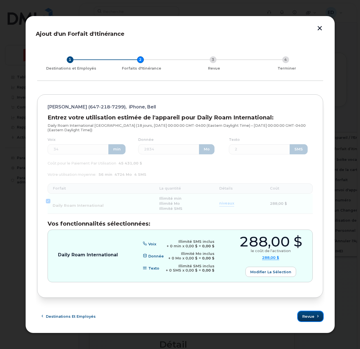
click at [309, 316] on span "Revue" at bounding box center [308, 316] width 12 height 5
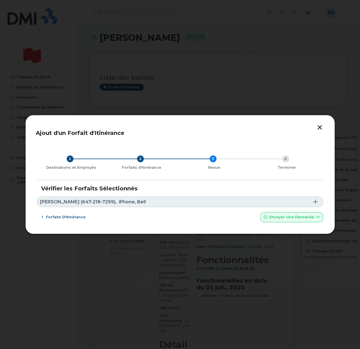
click at [123, 201] on span "iPhone, Bell" at bounding box center [132, 202] width 27 height 5
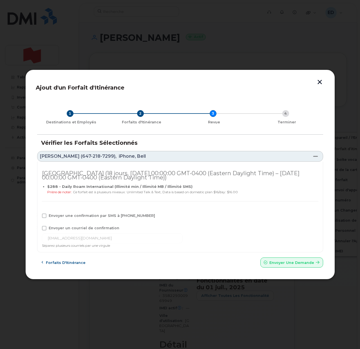
click at [43, 231] on div "[GEOGRAPHIC_DATA] (18 jours, [DATE] 00:00:00 GMT-0400 (Eastern Daylight Time) –…" at bounding box center [180, 207] width 286 height 91
click at [43, 229] on span at bounding box center [44, 228] width 5 height 5
click at [38, 229] on input "Envoyer un courriel de confirmation" at bounding box center [36, 227] width 3 height 3
checkbox input "true"
click at [45, 217] on span at bounding box center [44, 215] width 5 height 5
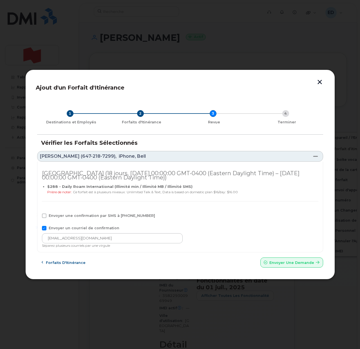
click at [38, 216] on input "Envoyer une confirmation par SMS à [PHONE_NUMBER]" at bounding box center [36, 214] width 3 height 3
checkbox input "true"
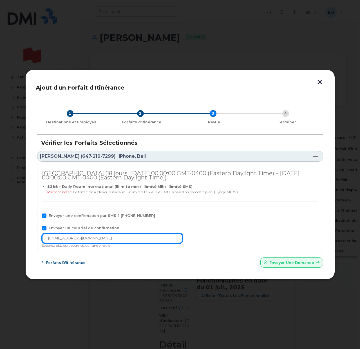
drag, startPoint x: 99, startPoint y: 236, endPoint x: 34, endPoint y: 233, distance: 65.4
click at [34, 233] on div "Ajout d'un Forfait d'Itinérance 1 Destinations et Employés 2 Forfaits d'Itinéra…" at bounding box center [180, 175] width 310 height 210
paste input "telecom-voix@bn"
type input "[EMAIL_ADDRESS][DOMAIN_NAME]"
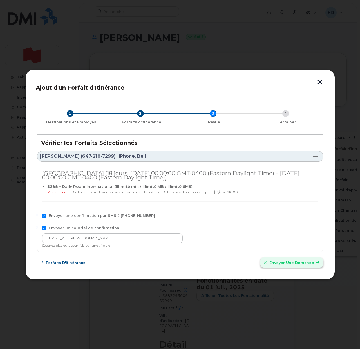
click at [282, 261] on span "Envoyer une Demande" at bounding box center [292, 262] width 45 height 5
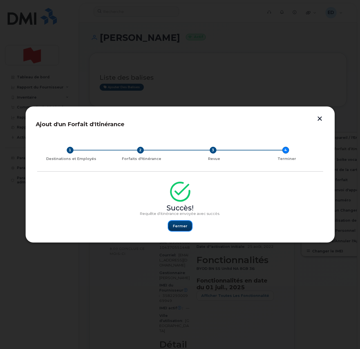
click at [180, 227] on span "Fermer" at bounding box center [180, 225] width 15 height 5
